Goal: Find specific page/section: Find specific page/section

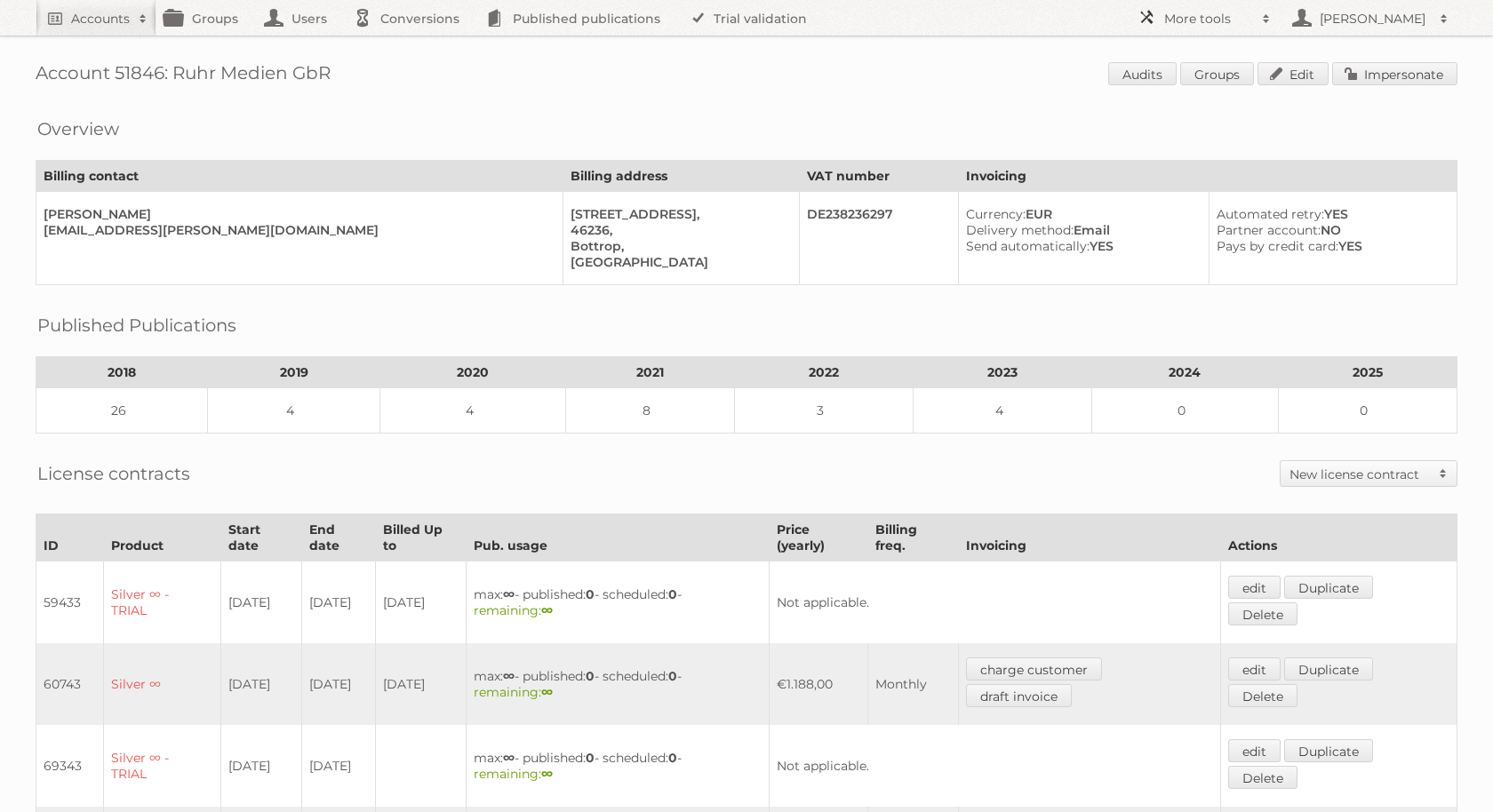
click at [1205, 13] on h2 "More tools" at bounding box center [1209, 18] width 88 height 18
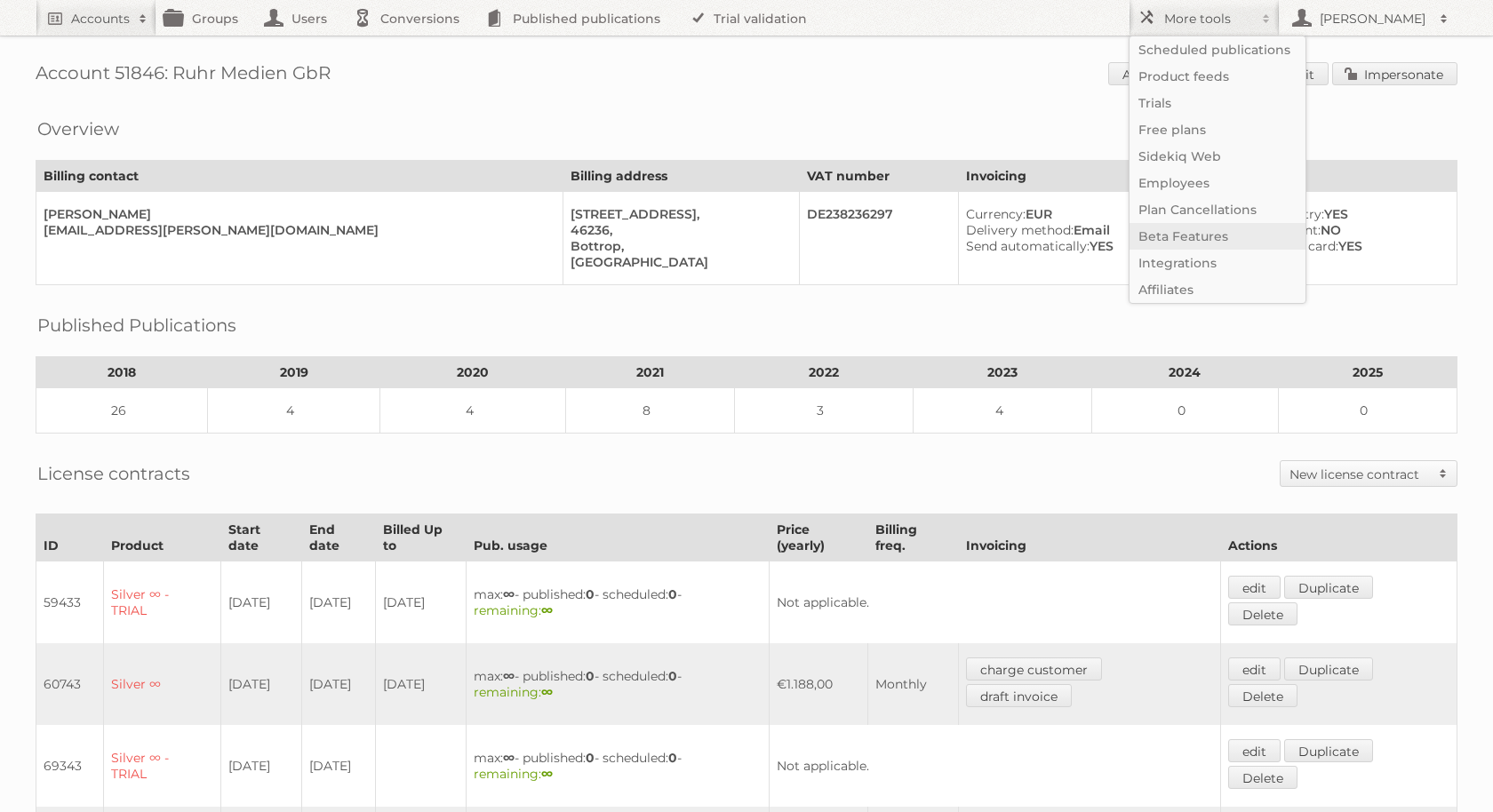
click at [1224, 233] on link "Beta Features" at bounding box center [1217, 237] width 176 height 27
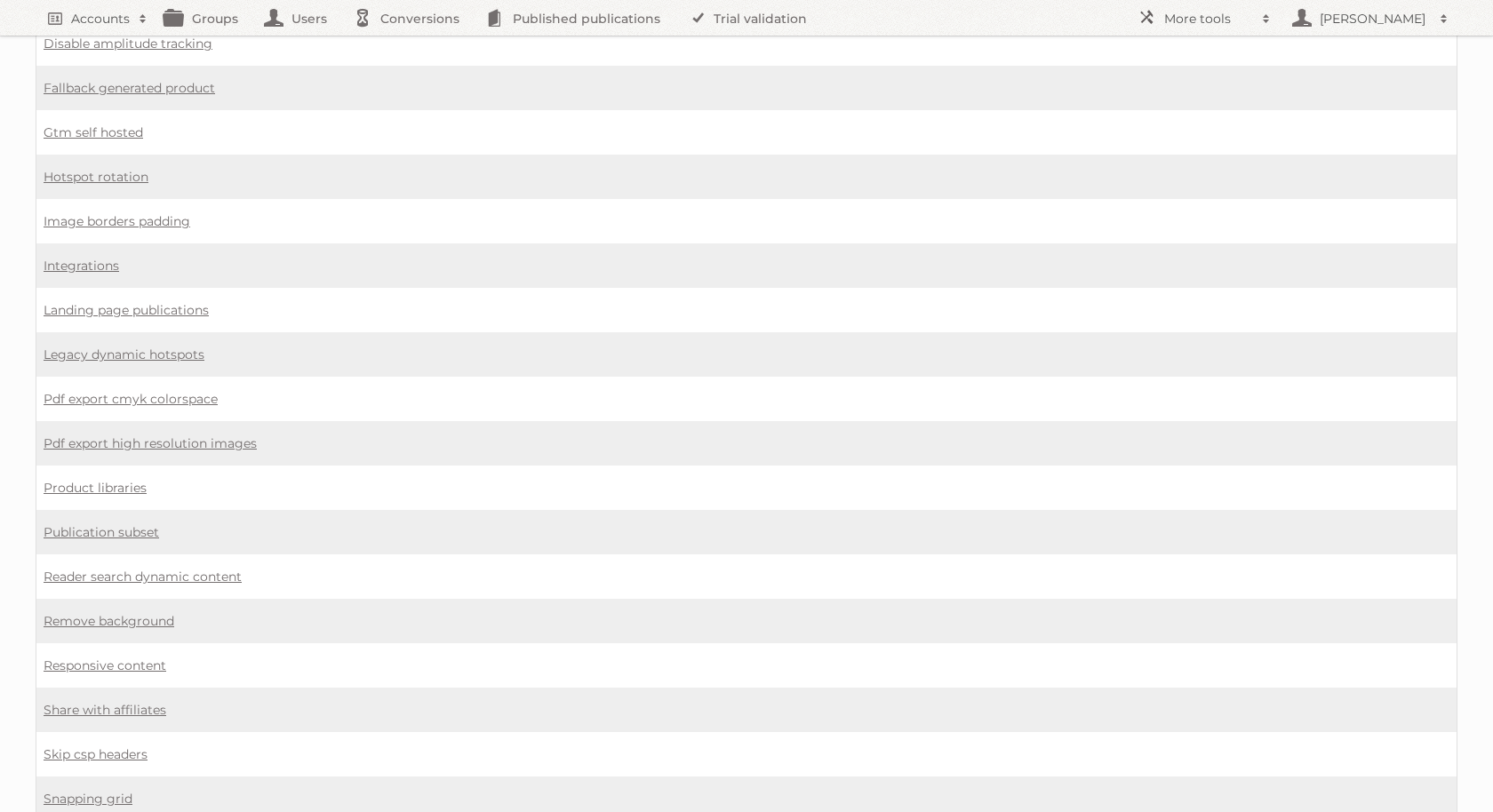
scroll to position [983, 0]
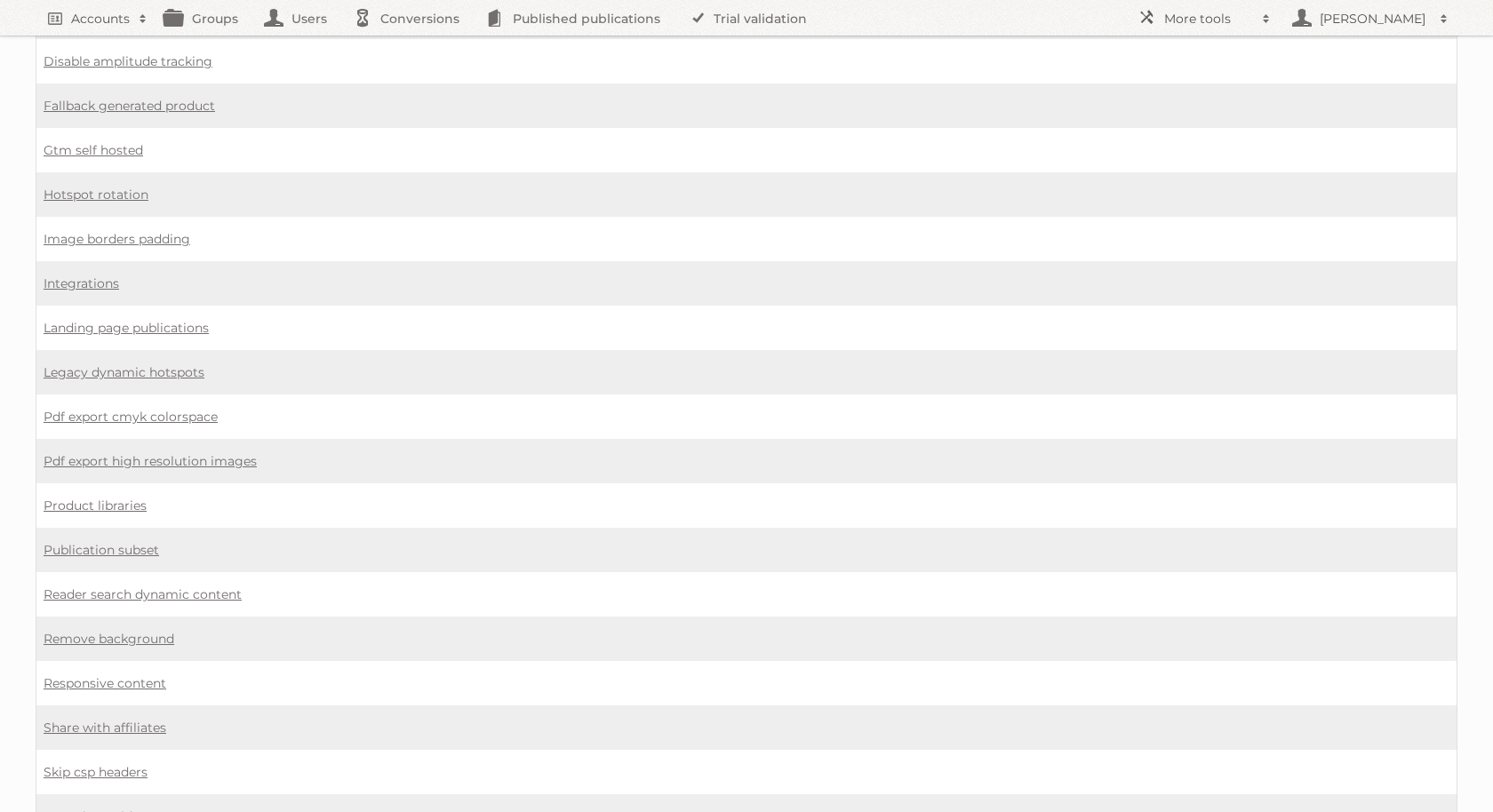
click at [111, 572] on td "Reader search dynamic content" at bounding box center [746, 594] width 1422 height 45
click at [123, 587] on link "Reader search dynamic content" at bounding box center [143, 594] width 198 height 16
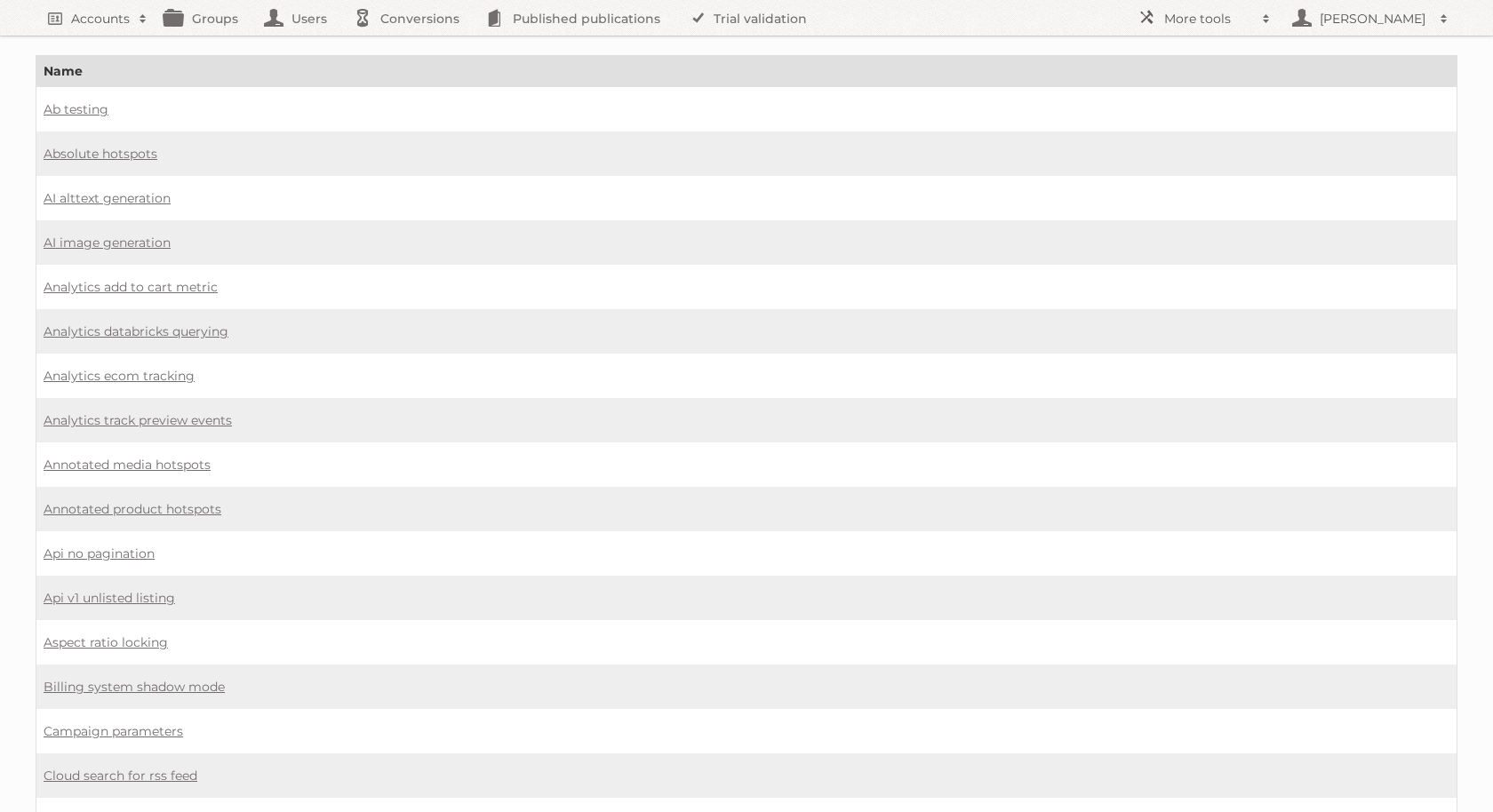
scroll to position [0, 0]
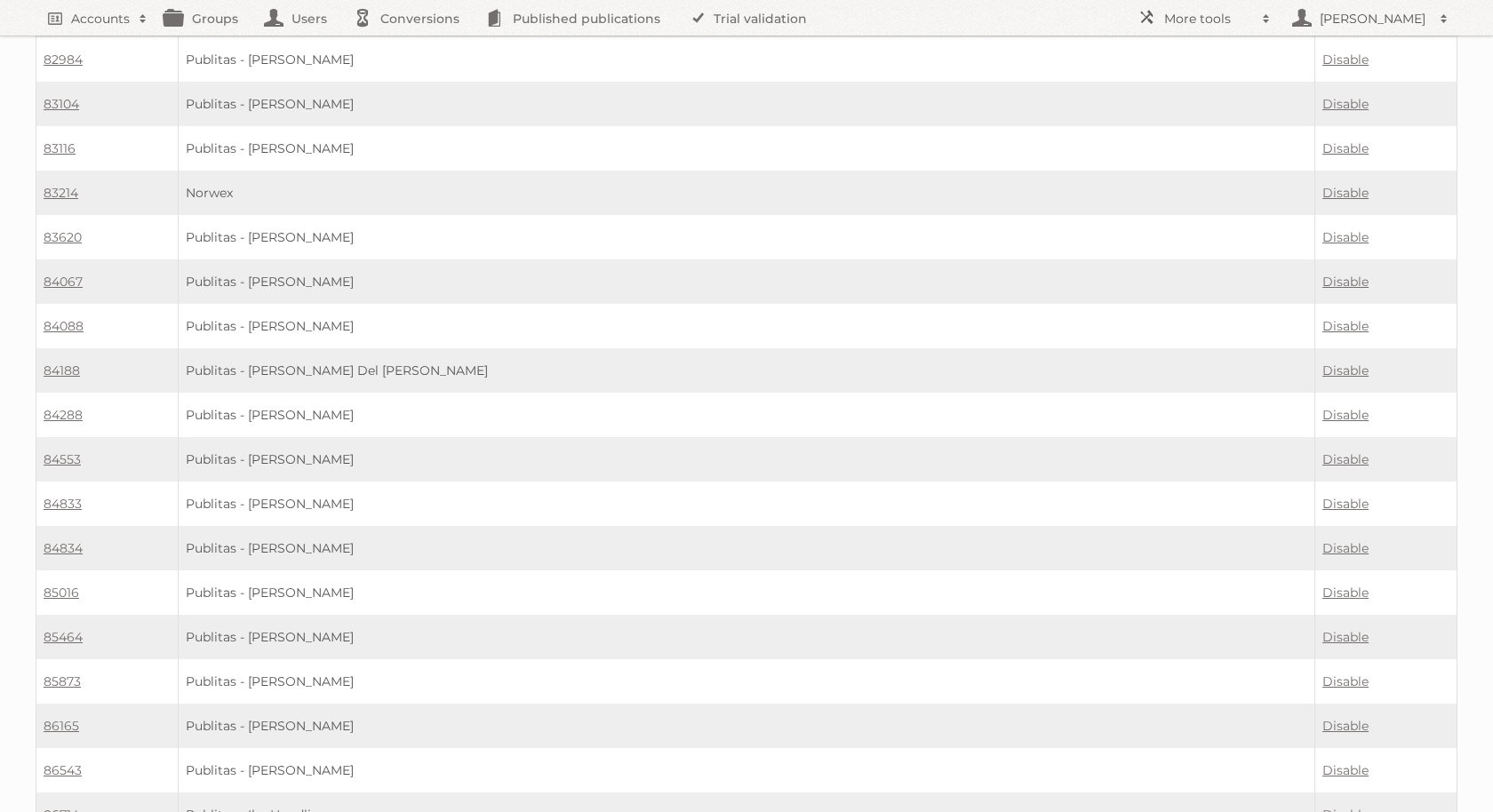
scroll to position [1228, 0]
